Goal: Task Accomplishment & Management: Use online tool/utility

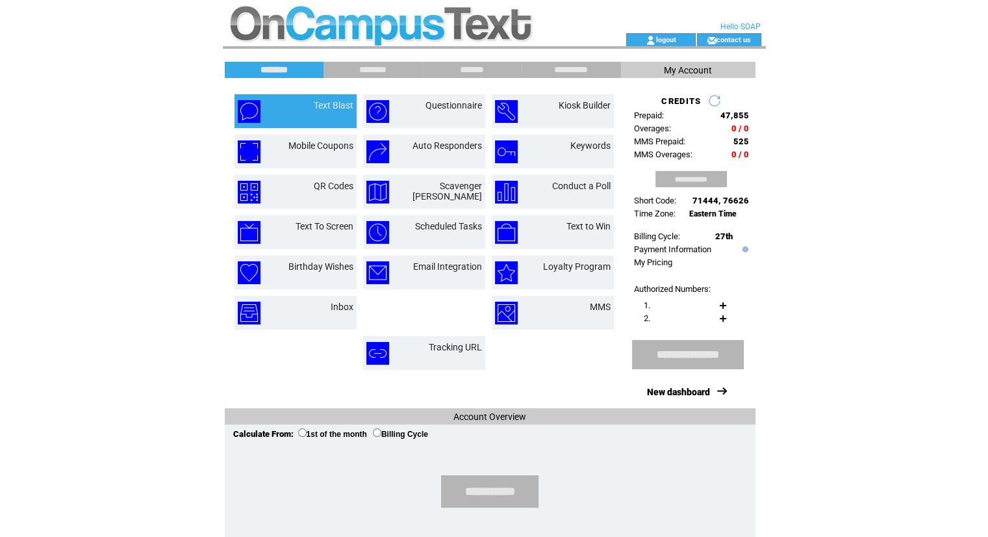
click at [275, 112] on td at bounding box center [260, 111] width 45 height 23
click at [294, 112] on td "Text Blast" at bounding box center [318, 111] width 70 height 23
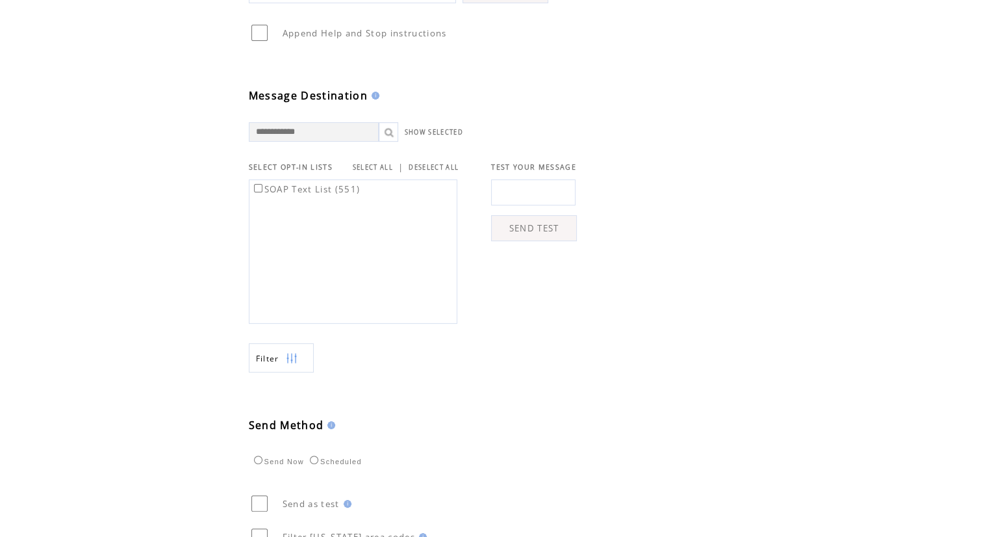
scroll to position [430, 0]
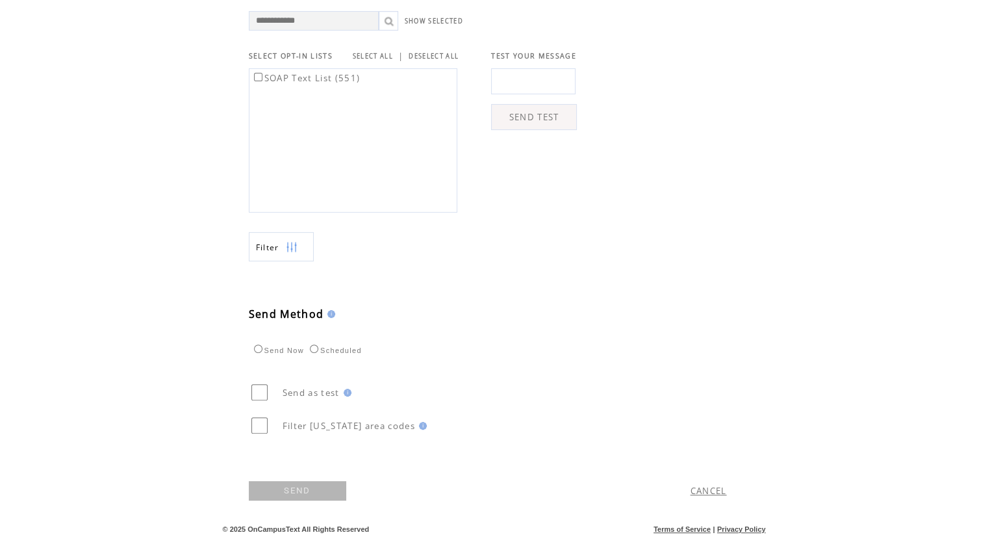
click at [296, 488] on link "SEND" at bounding box center [297, 490] width 97 height 19
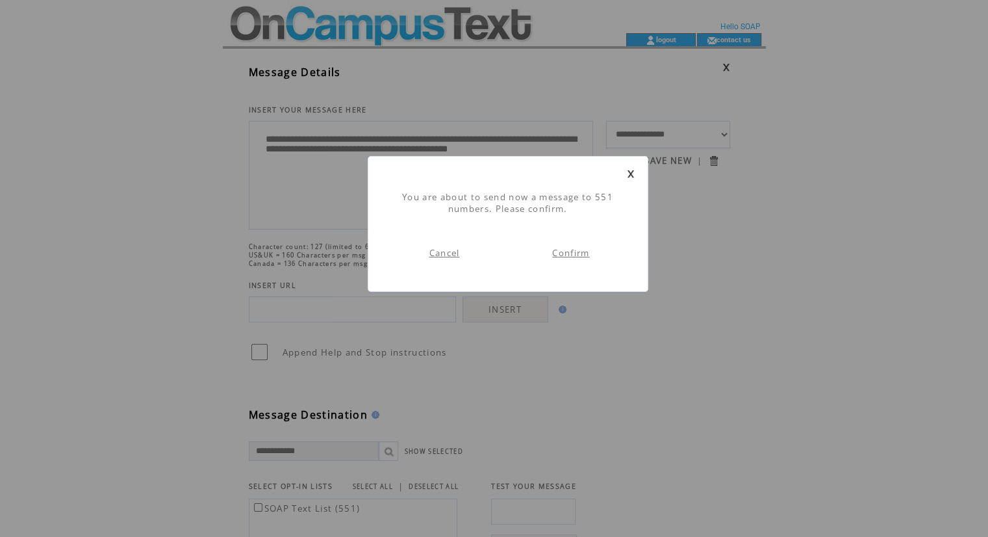
click at [578, 255] on link "Confirm" at bounding box center [570, 253] width 37 height 12
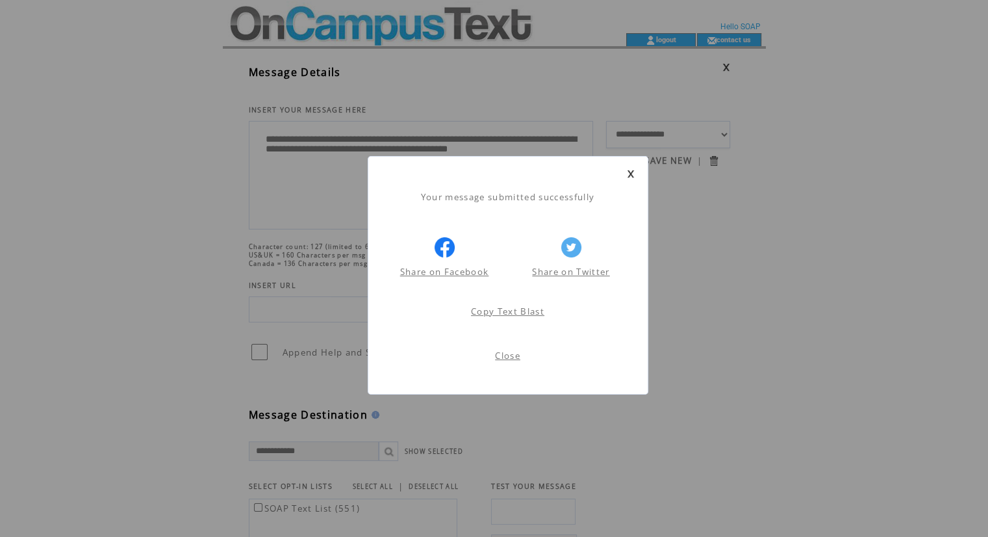
click at [517, 359] on link "Close" at bounding box center [507, 356] width 25 height 12
